Goal: Check status: Check status

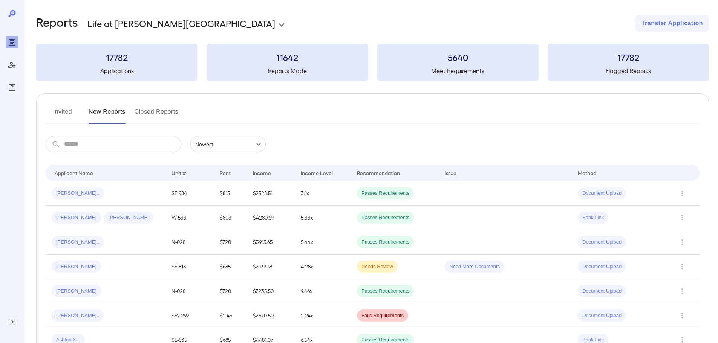
click at [64, 120] on button "Invited" at bounding box center [63, 115] width 34 height 18
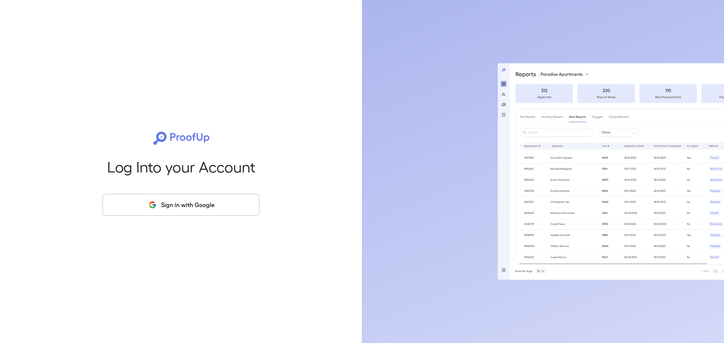
click at [166, 201] on button "Sign in with Google" at bounding box center [181, 205] width 157 height 22
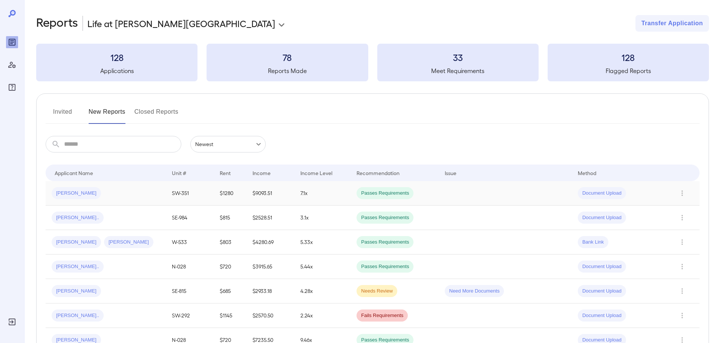
click at [86, 196] on div "Terry T..." at bounding box center [106, 193] width 108 height 12
